Goal: Task Accomplishment & Management: Manage account settings

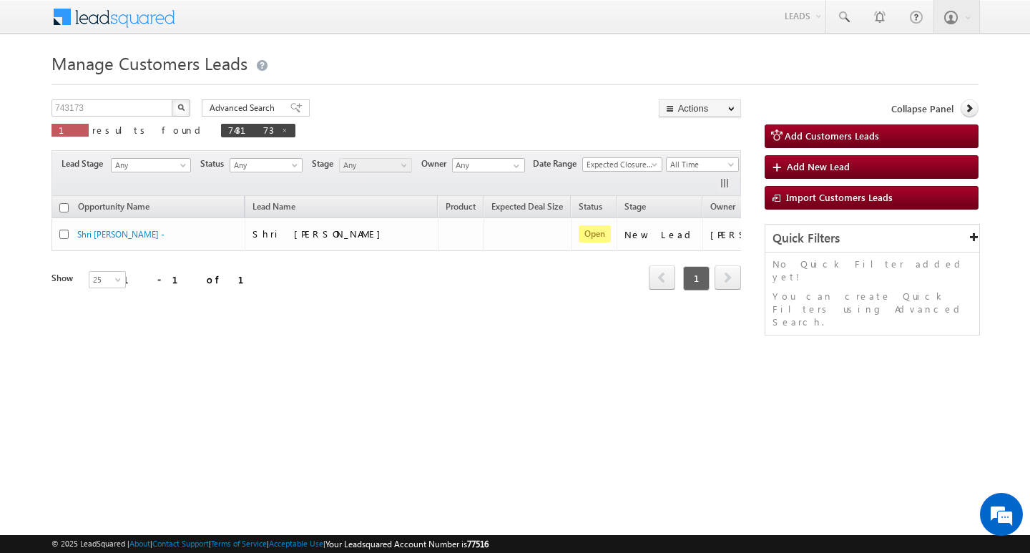
scroll to position [0, 58]
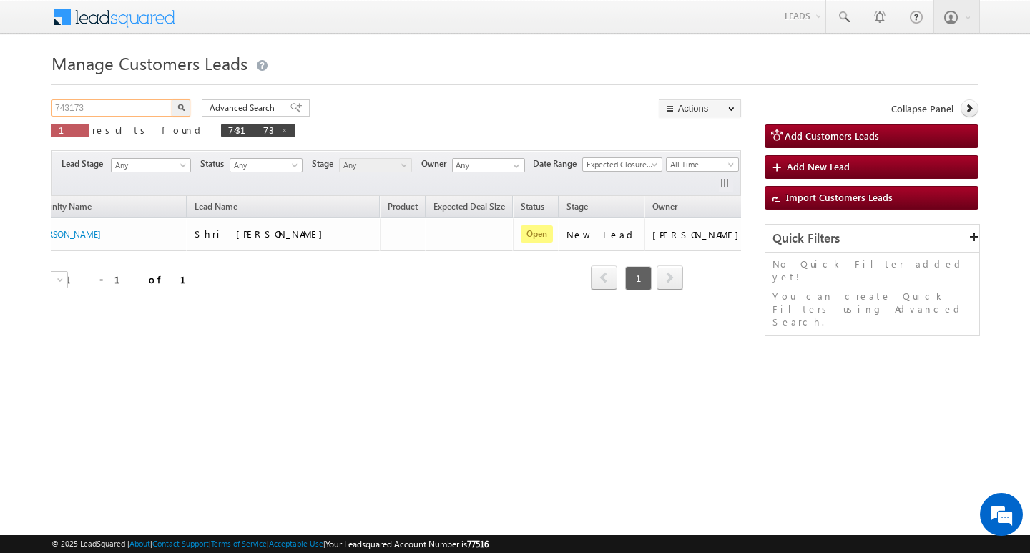
click at [116, 102] on input "743173" at bounding box center [113, 107] width 122 height 17
type input "Search Customers Leads"
click at [99, 104] on input "text" at bounding box center [113, 107] width 122 height 17
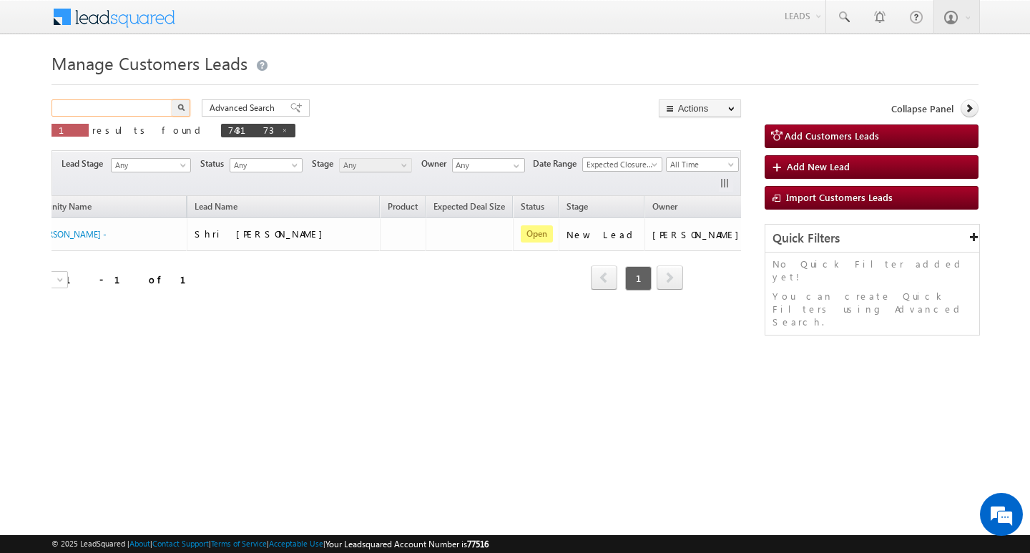
paste input "751219"
type input "751219"
click at [175, 102] on button "button" at bounding box center [181, 107] width 19 height 17
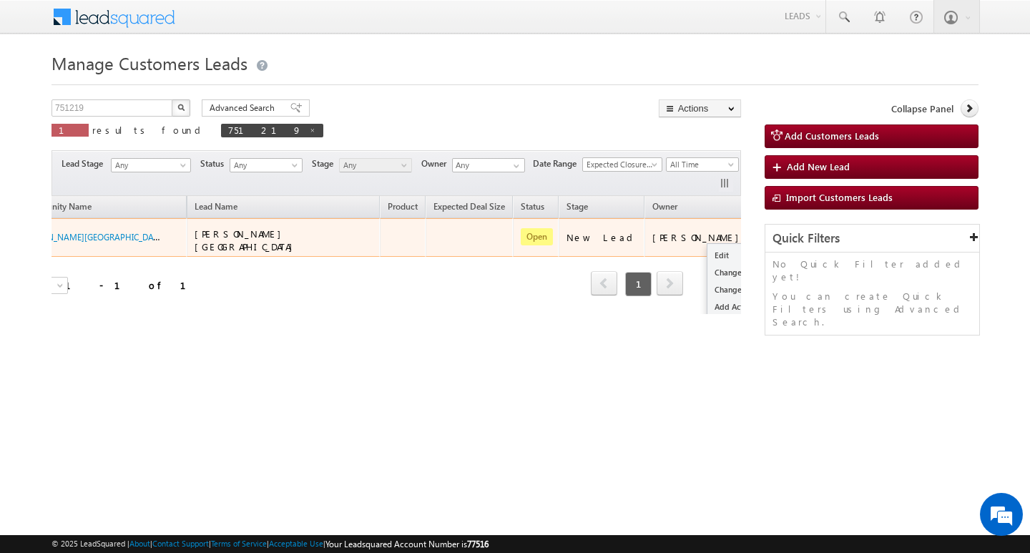
click at [765, 237] on button "button" at bounding box center [772, 237] width 14 height 14
click at [708, 250] on link "Edit" at bounding box center [744, 255] width 72 height 17
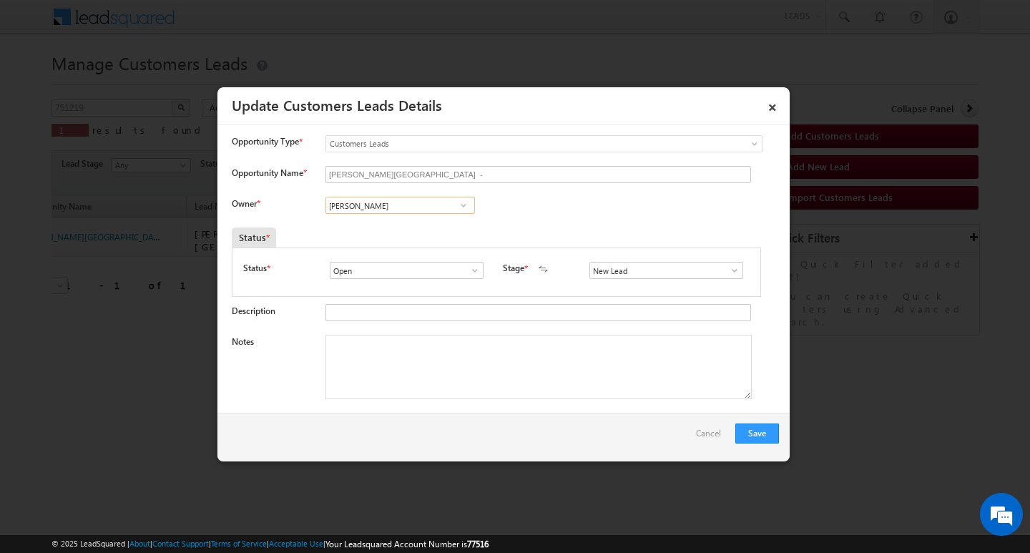
click at [406, 206] on input "[PERSON_NAME]" at bounding box center [401, 205] width 150 height 17
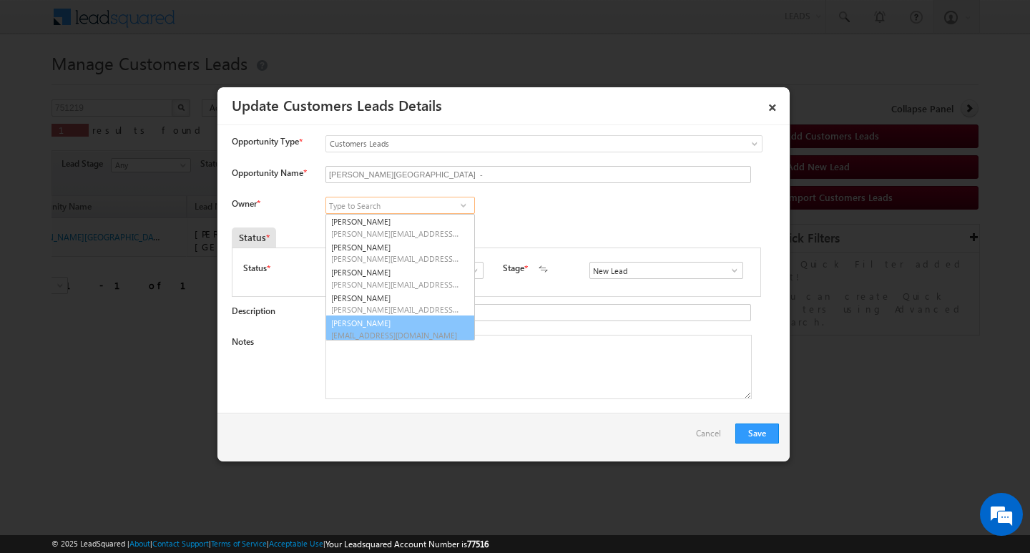
scroll to position [4, 0]
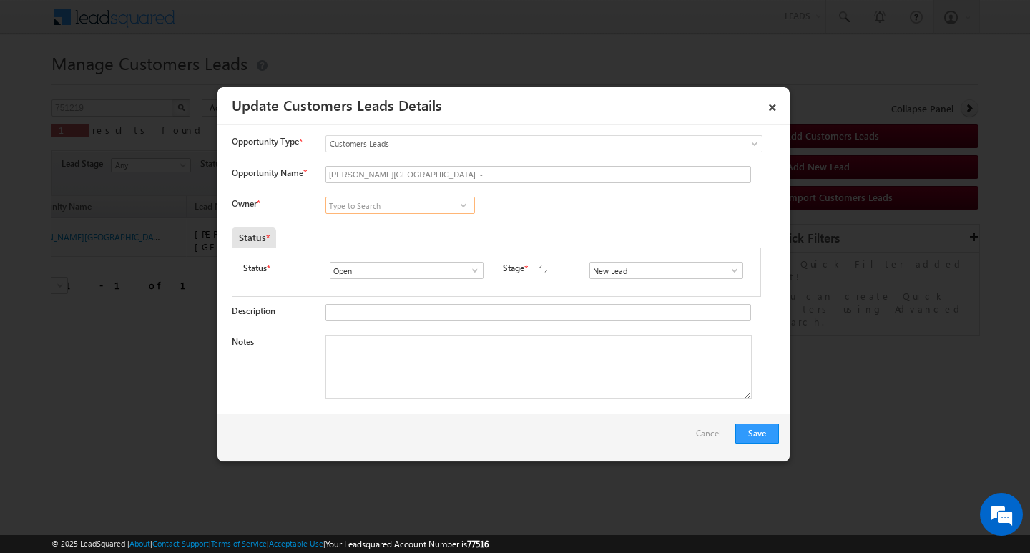
click at [423, 210] on input at bounding box center [401, 205] width 150 height 17
paste input "[EMAIL_ADDRESS][PERSON_NAME][DOMAIN_NAME]"
click at [418, 219] on link "[PERSON_NAME] [PERSON_NAME][EMAIL_ADDRESS][PERSON_NAME][DOMAIN_NAME]" at bounding box center [401, 227] width 150 height 27
type input "[PERSON_NAME]"
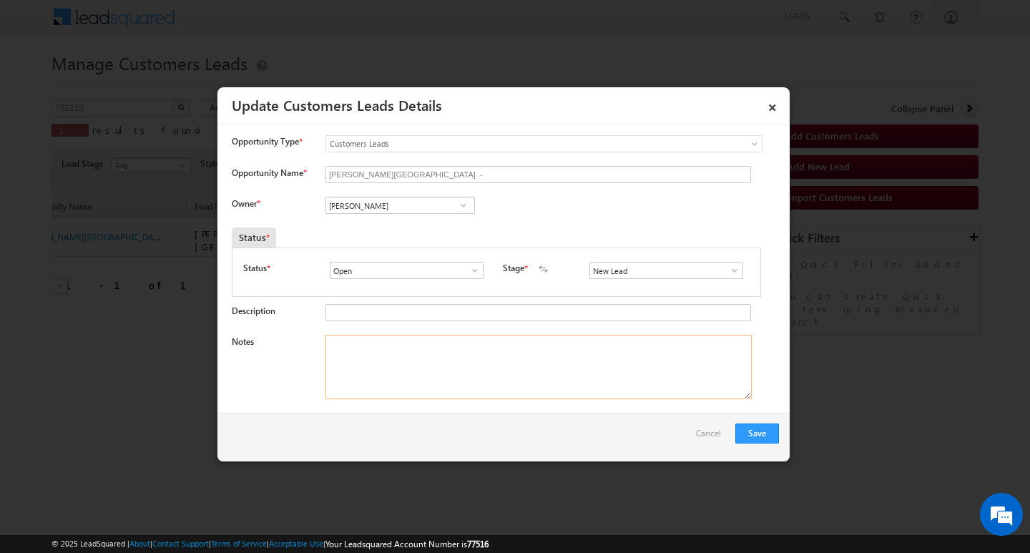
click at [411, 389] on textarea "Notes" at bounding box center [539, 367] width 426 height 64
click at [601, 381] on textarea "Notes" at bounding box center [539, 367] width 426 height 64
paste textarea "Customer Name: [PERSON_NAME] NAGAR/AG 62Y/ JOB / MOTHE INCOME 25K / LOAN TYPE :…"
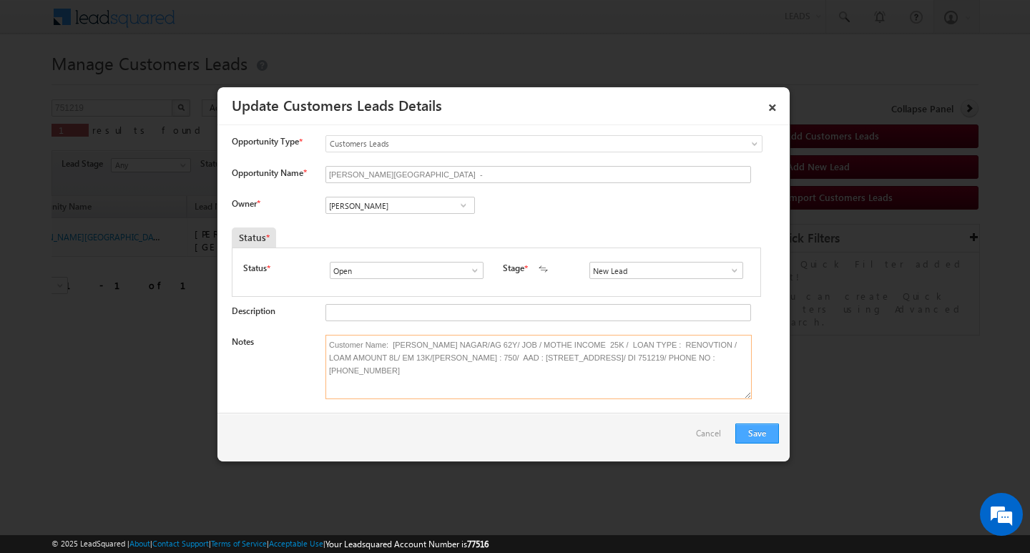
type textarea "Customer Name: [PERSON_NAME] NAGAR/AG 62Y/ JOB / MOTHE INCOME 25K / LOAN TYPE :…"
click at [759, 431] on button "Save" at bounding box center [758, 434] width 44 height 20
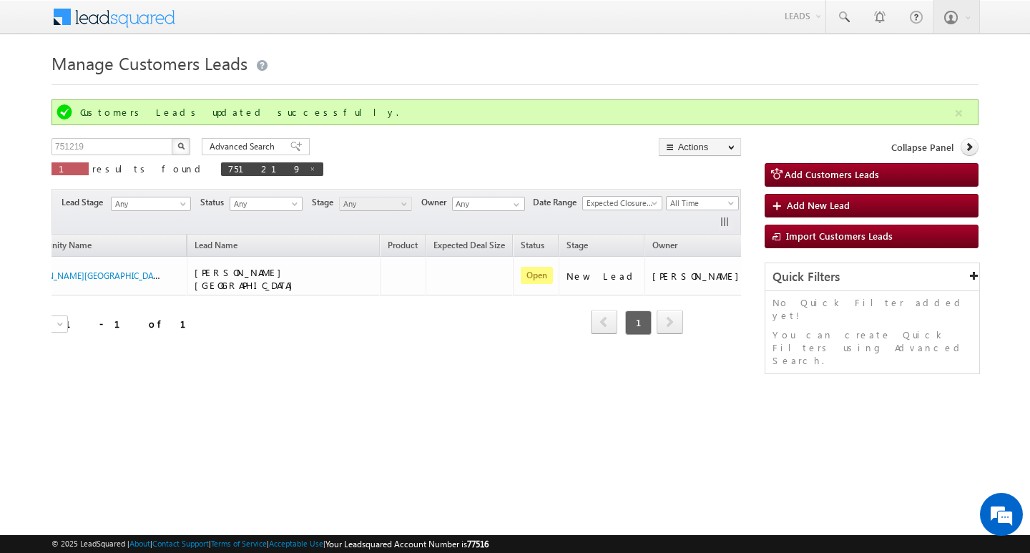
scroll to position [0, 54]
